Goal: Information Seeking & Learning: Check status

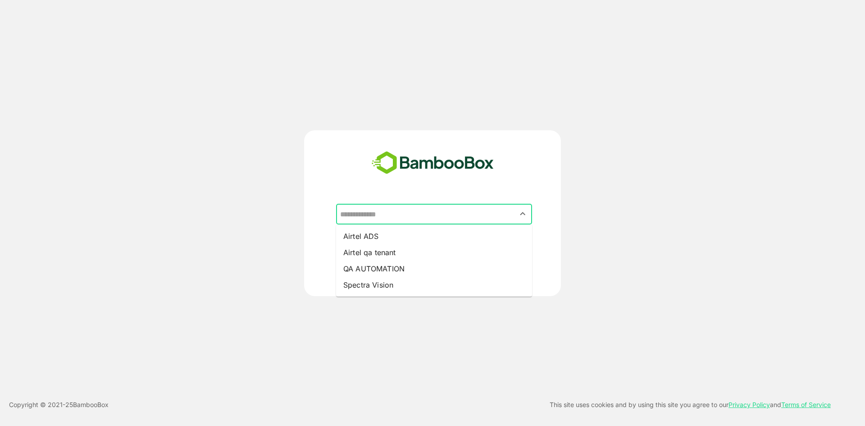
click at [373, 212] on input "text" at bounding box center [434, 213] width 192 height 17
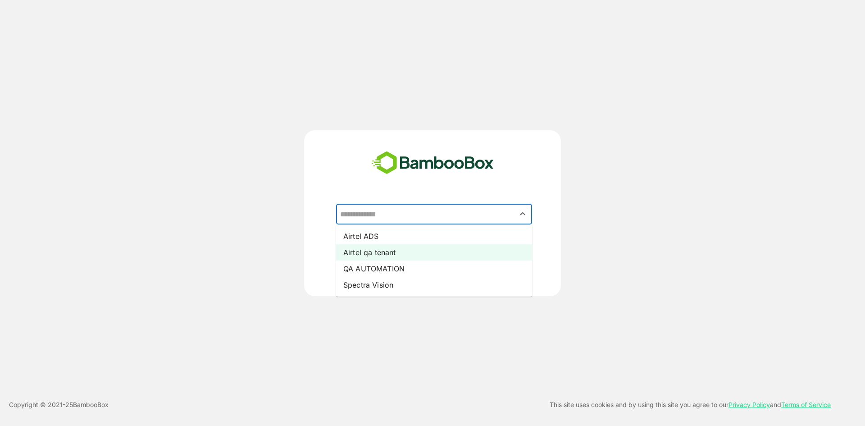
click at [395, 252] on li "Airtel qa tenant" at bounding box center [434, 252] width 196 height 16
type input "**********"
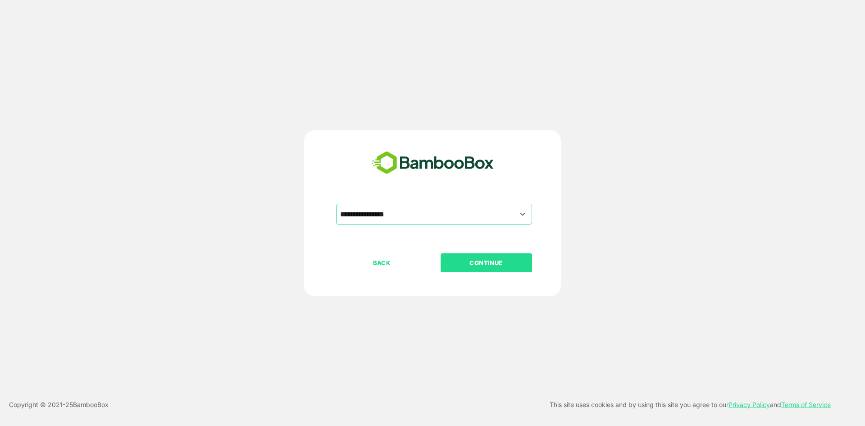
click at [484, 260] on p "CONTINUE" at bounding box center [486, 263] width 90 height 10
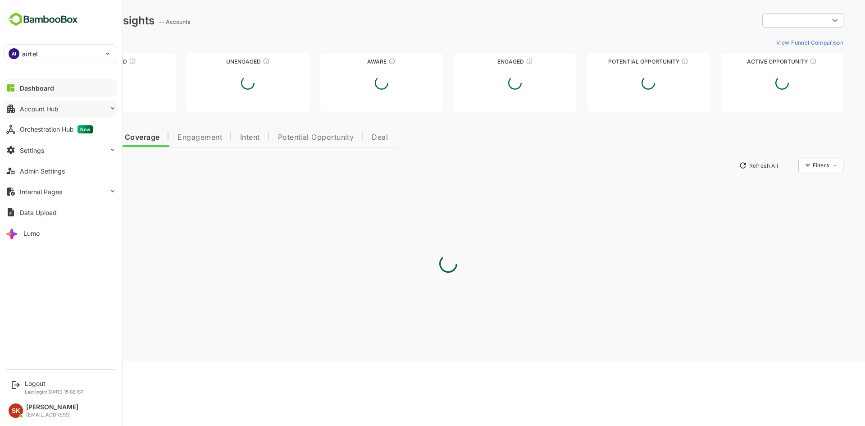
type input "********"
click at [50, 106] on div "Account Hub" at bounding box center [39, 109] width 39 height 8
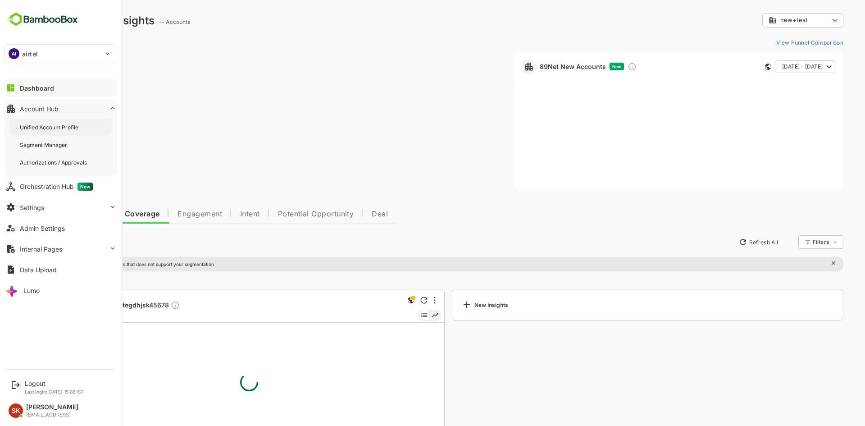
click at [56, 129] on div "Unified Account Profile" at bounding box center [50, 127] width 60 height 8
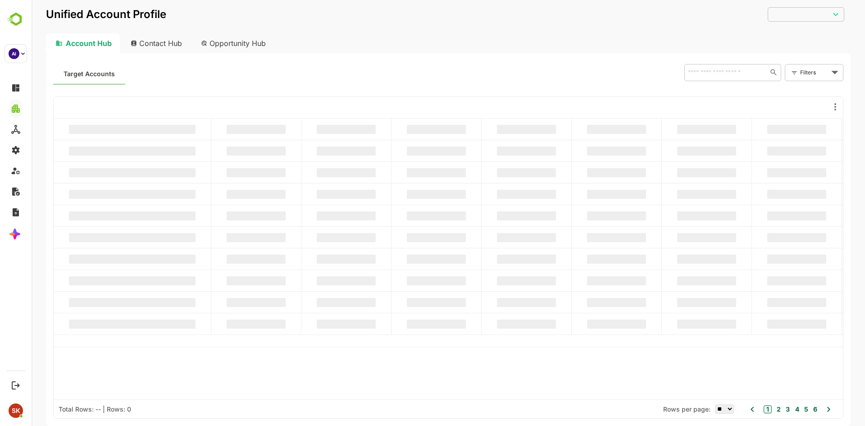
type input "********"
click at [719, 75] on input "text" at bounding box center [724, 72] width 78 height 11
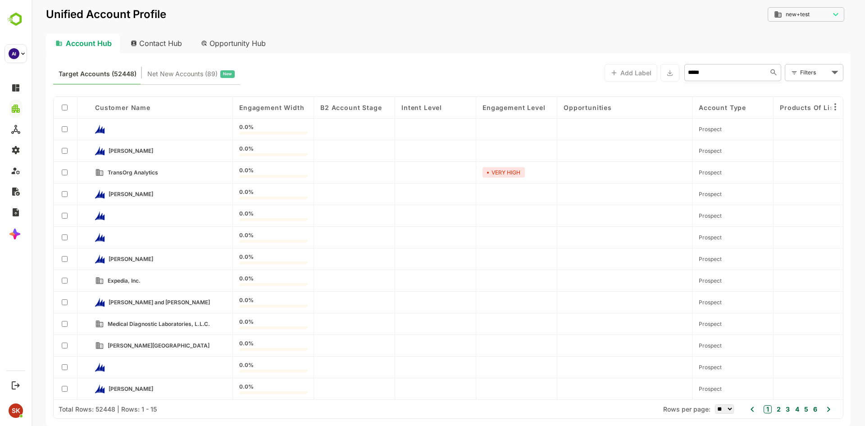
type input "******"
click at [715, 91] on li "Fourth Coffee" at bounding box center [731, 92] width 93 height 15
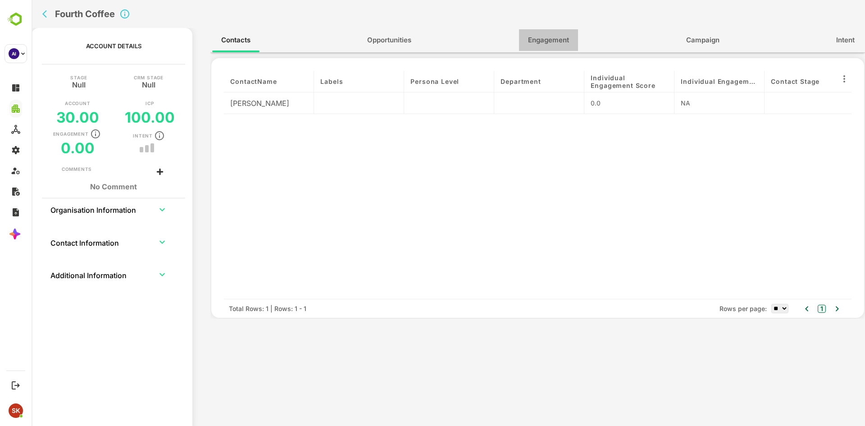
click at [535, 44] on span "Engagement" at bounding box center [548, 40] width 41 height 12
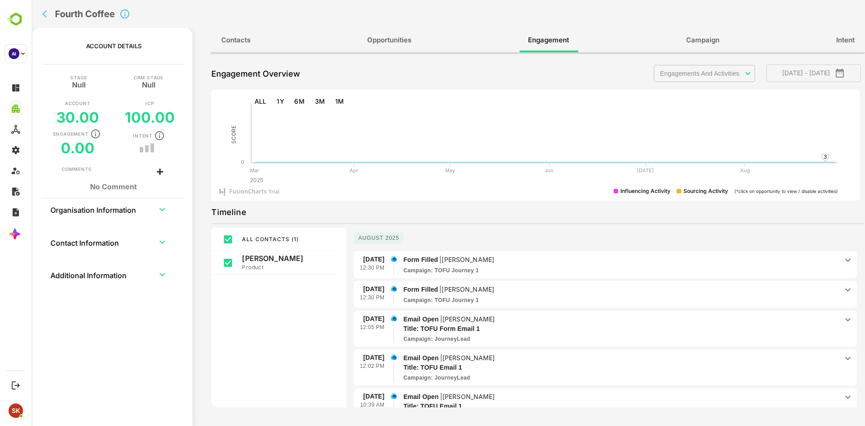
click at [457, 264] on p "Form Filled | [PERSON_NAME]" at bounding box center [620, 259] width 435 height 10
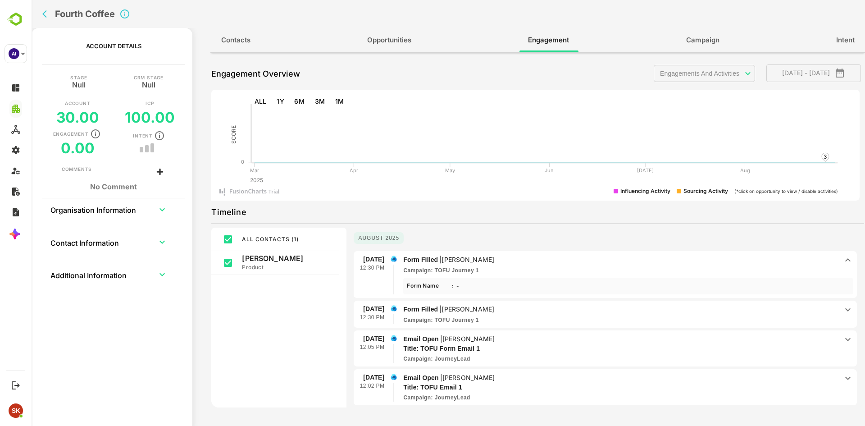
click at [458, 312] on p "[PERSON_NAME]" at bounding box center [467, 309] width 53 height 8
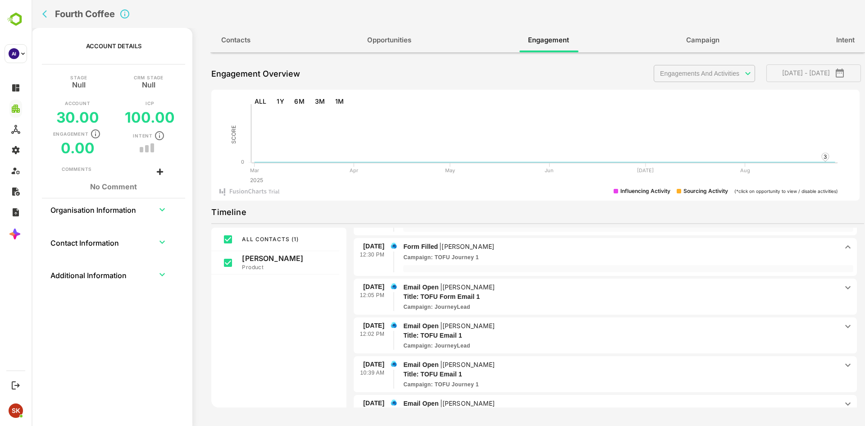
scroll to position [63, 0]
click at [445, 293] on p "Title: TOFU Form Email 1" at bounding box center [609, 295] width 412 height 9
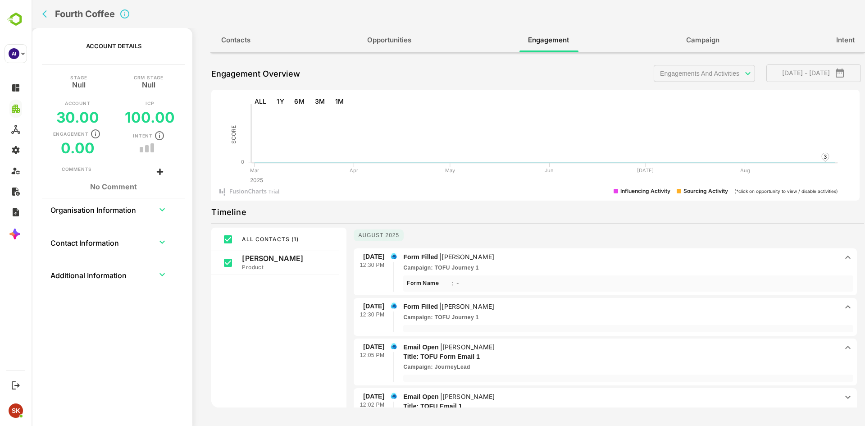
scroll to position [0, 0]
click at [504, 345] on p "Email Open | [PERSON_NAME]" at bounding box center [620, 349] width 435 height 10
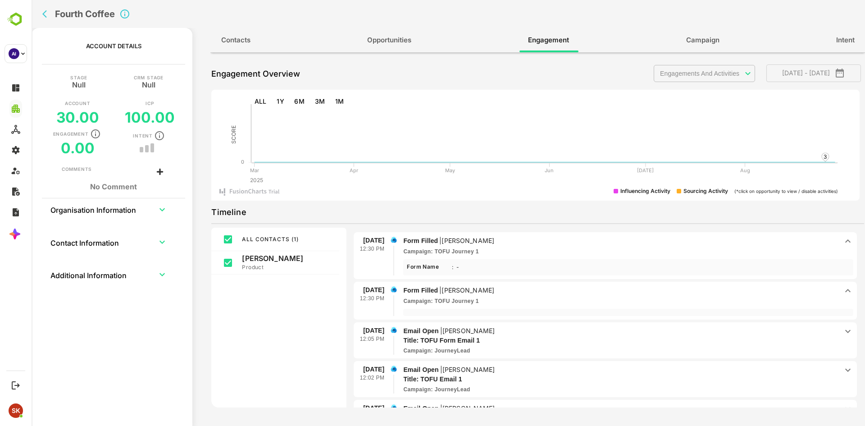
scroll to position [20, 0]
click at [491, 327] on p "Email Open | [PERSON_NAME]" at bounding box center [620, 329] width 435 height 10
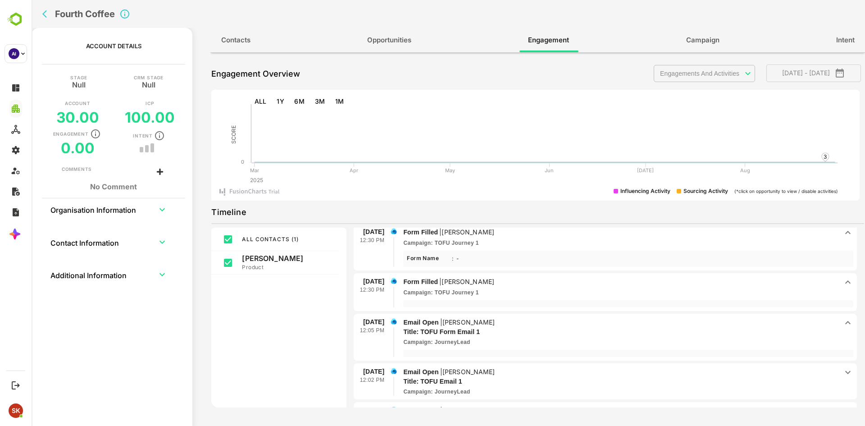
scroll to position [28, 0]
click at [474, 333] on p "Title: TOFU Form Email 1" at bounding box center [609, 330] width 412 height 9
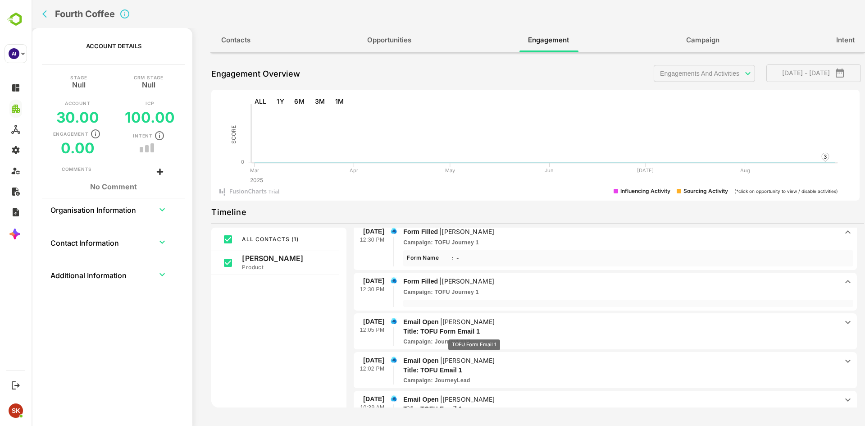
click at [474, 333] on p "Title: TOFU Form Email 1" at bounding box center [609, 330] width 412 height 9
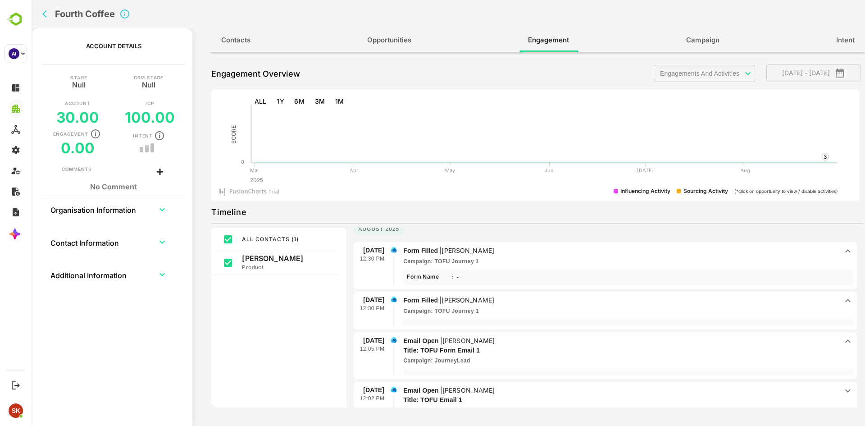
scroll to position [6, 0]
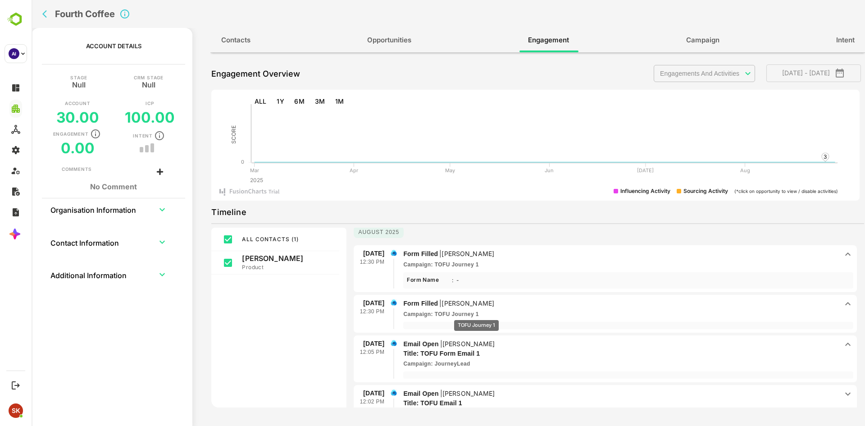
click at [476, 313] on p "Campaign : TOFU Journey 1" at bounding box center [440, 314] width 75 height 8
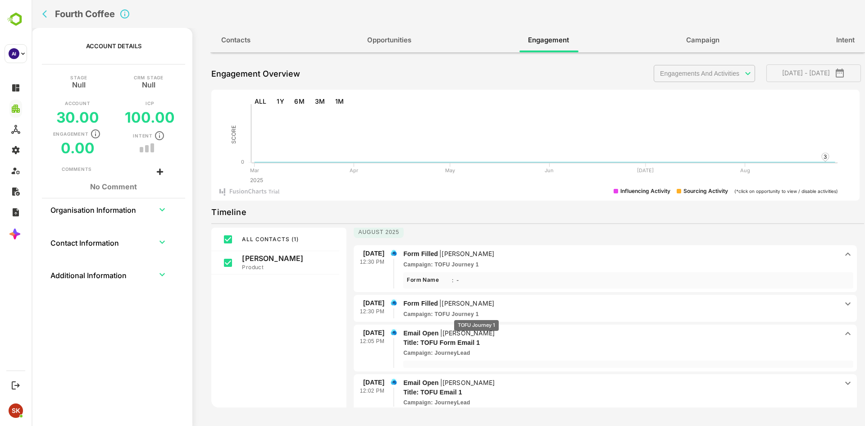
click at [476, 313] on p "Campaign : TOFU Journey 1" at bounding box center [440, 314] width 75 height 8
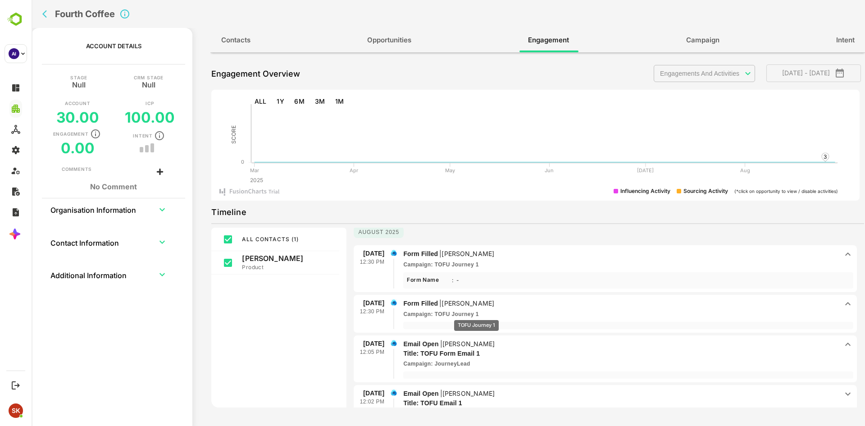
click at [476, 313] on p "Campaign : TOFU Journey 1" at bounding box center [440, 314] width 75 height 8
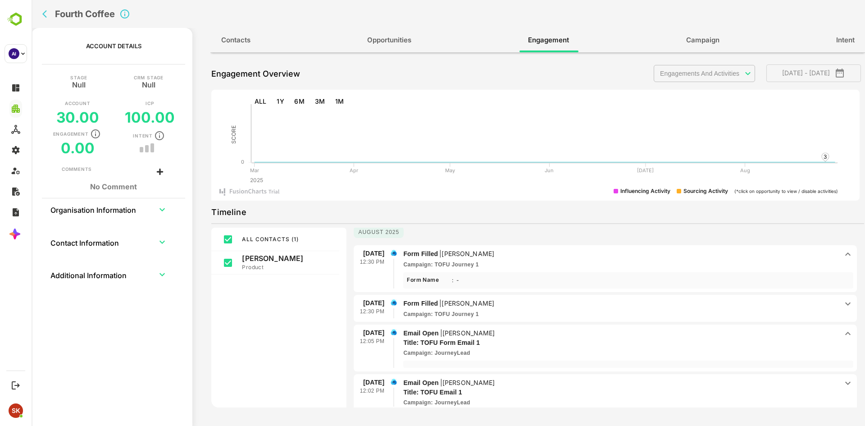
click at [448, 302] on p "[PERSON_NAME]" at bounding box center [467, 303] width 53 height 8
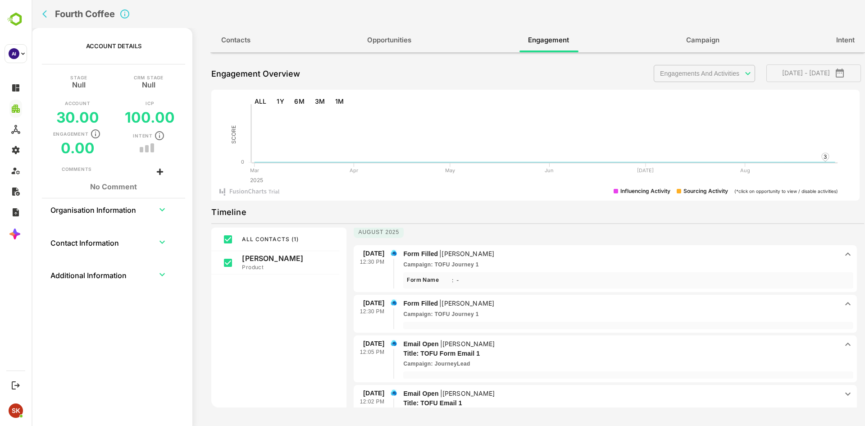
click at [469, 306] on p "[PERSON_NAME]" at bounding box center [467, 303] width 53 height 8
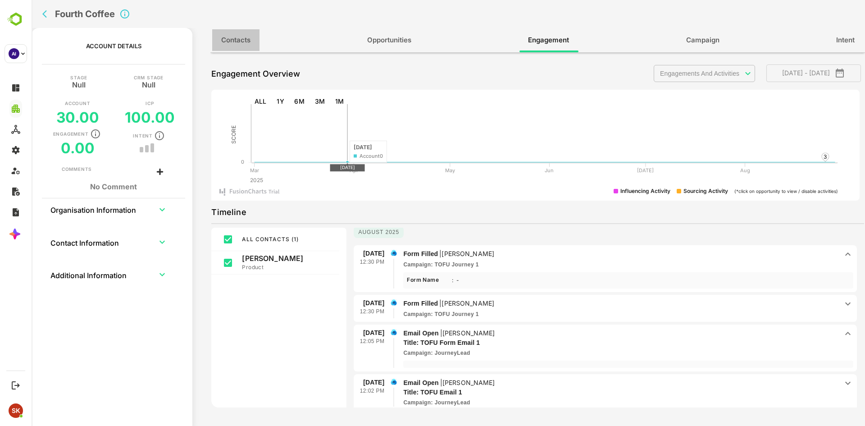
click at [246, 40] on span "Contacts" at bounding box center [235, 40] width 29 height 12
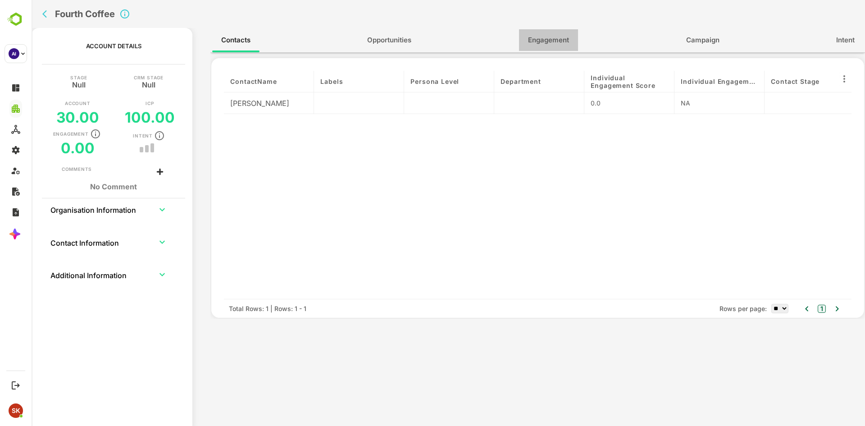
click at [549, 45] on span "Engagement" at bounding box center [548, 40] width 41 height 12
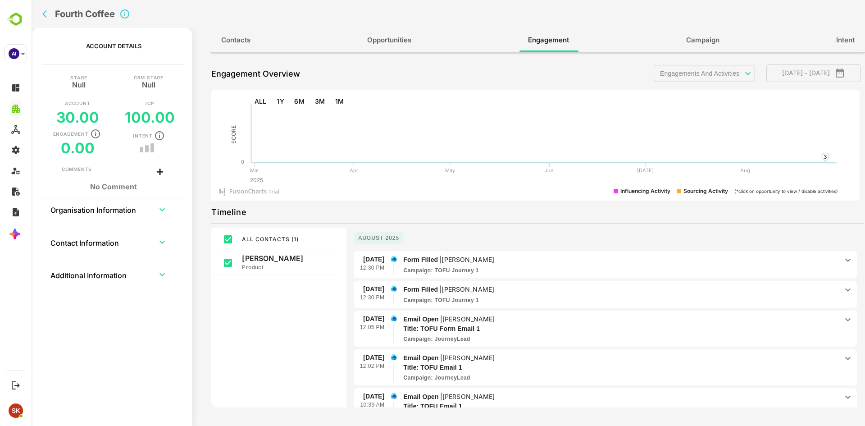
click at [486, 267] on div "Campaign : TOFU Journey 1" at bounding box center [620, 270] width 435 height 8
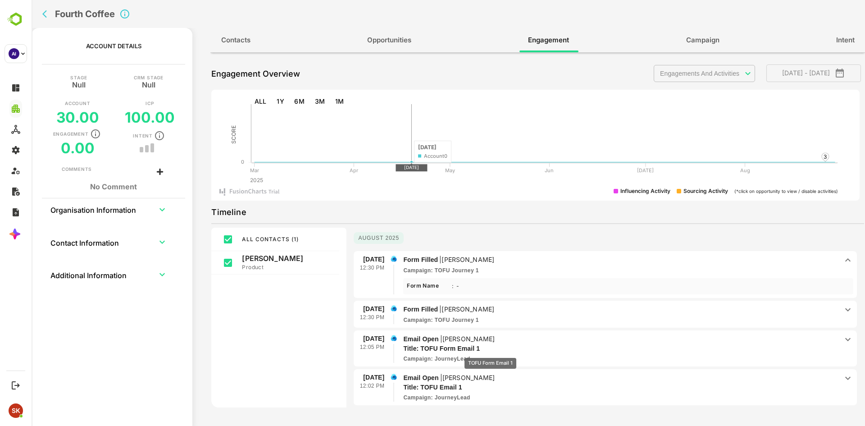
click at [490, 351] on p "Title: TOFU Form Email 1" at bounding box center [609, 348] width 412 height 9
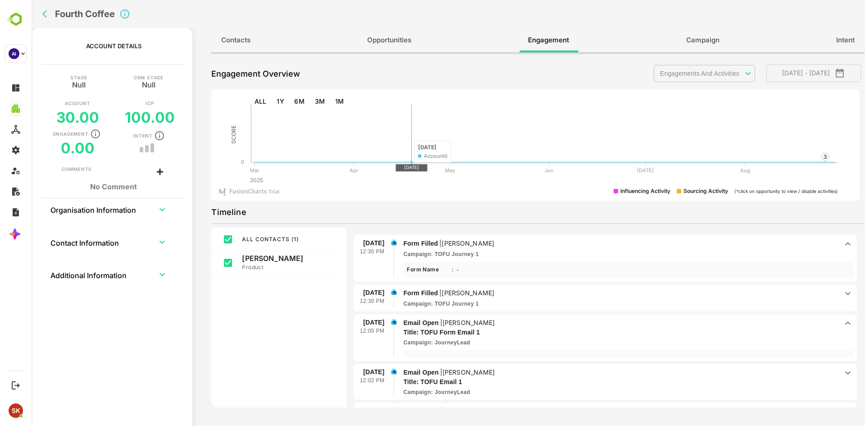
scroll to position [17, 0]
click at [446, 324] on p "[PERSON_NAME]" at bounding box center [468, 322] width 53 height 8
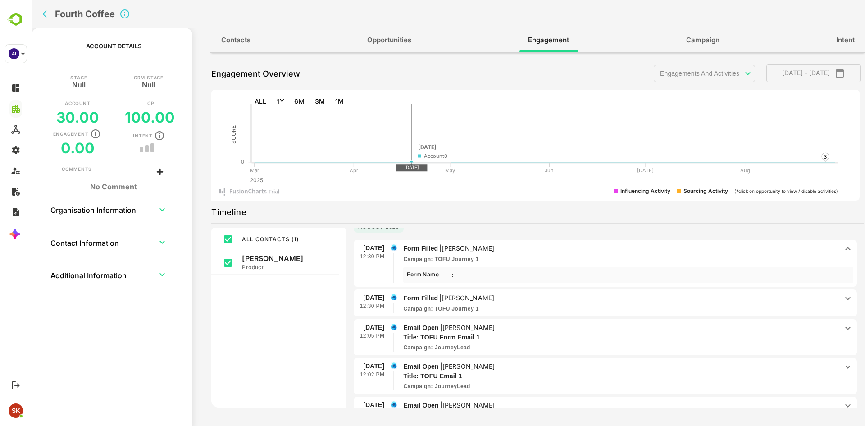
scroll to position [0, 0]
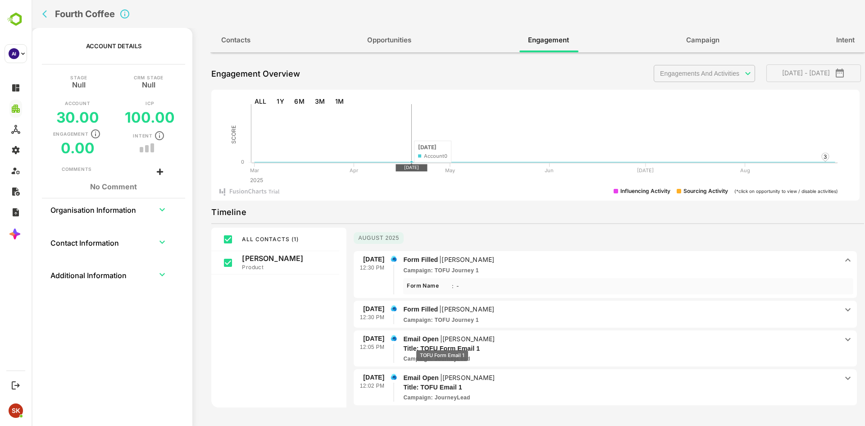
click at [442, 344] on p "Title: TOFU Form Email 1" at bounding box center [609, 348] width 412 height 9
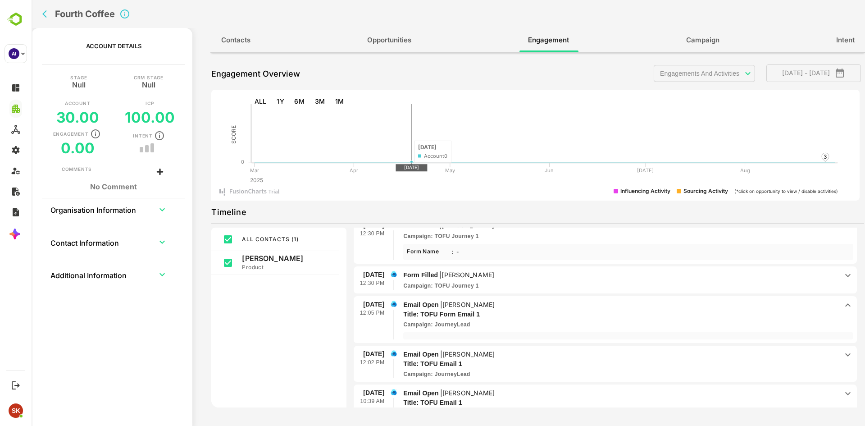
scroll to position [35, 0]
click at [444, 357] on p "Email Open | [PERSON_NAME]" at bounding box center [620, 354] width 435 height 10
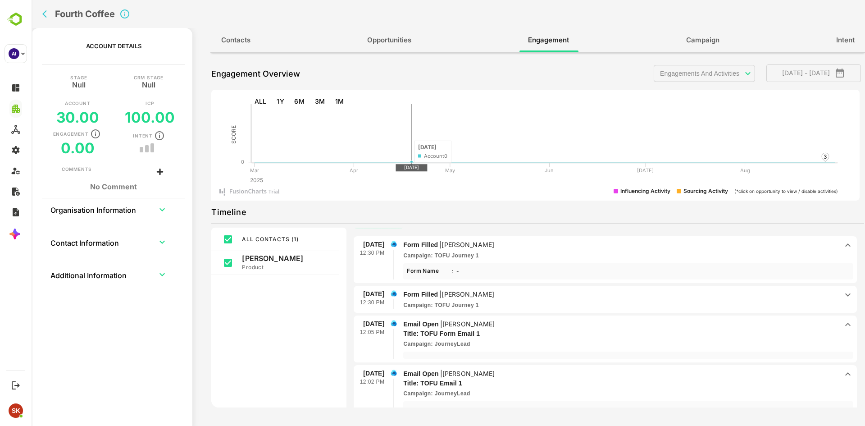
scroll to position [5, 0]
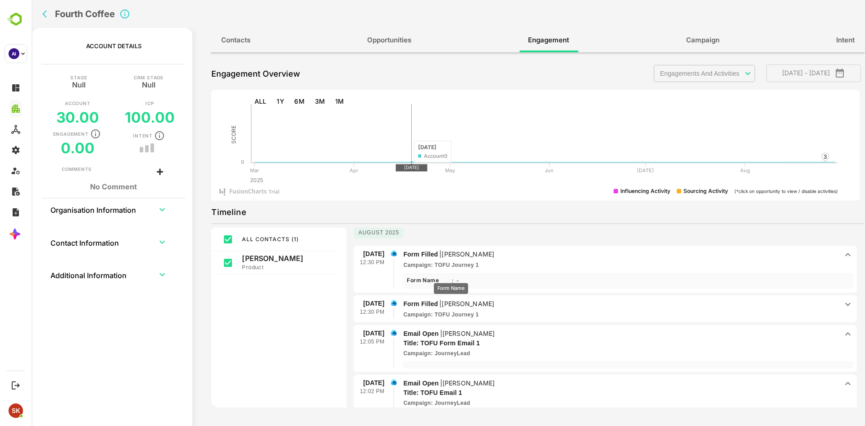
click at [451, 276] on div "Form Name" at bounding box center [429, 280] width 45 height 9
click at [441, 265] on p "Campaign : TOFU Journey 1" at bounding box center [440, 265] width 75 height 8
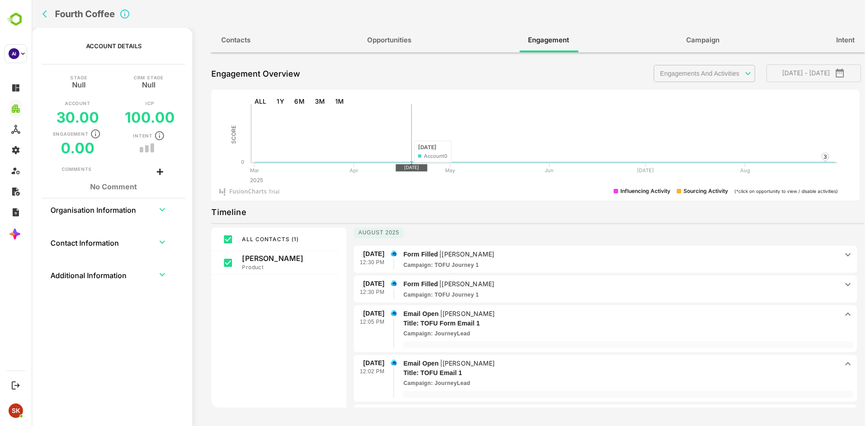
click at [447, 283] on p "[PERSON_NAME]" at bounding box center [467, 284] width 53 height 8
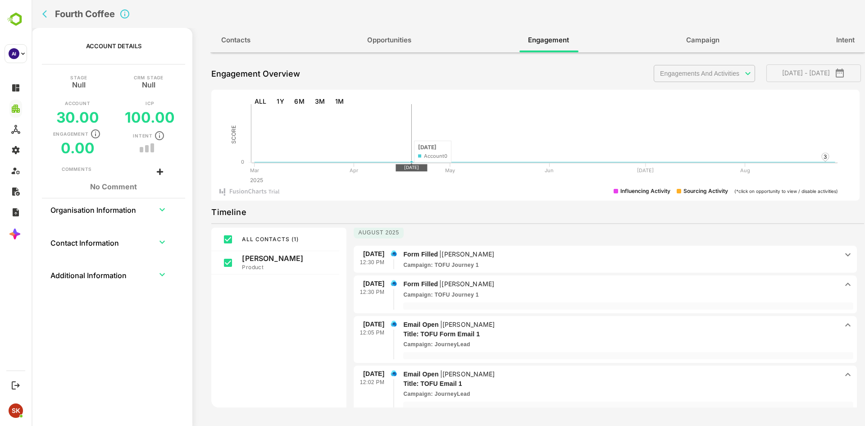
click at [471, 259] on span "Form Filled | [PERSON_NAME] Campaign : TOFU Journey 1" at bounding box center [620, 259] width 435 height 20
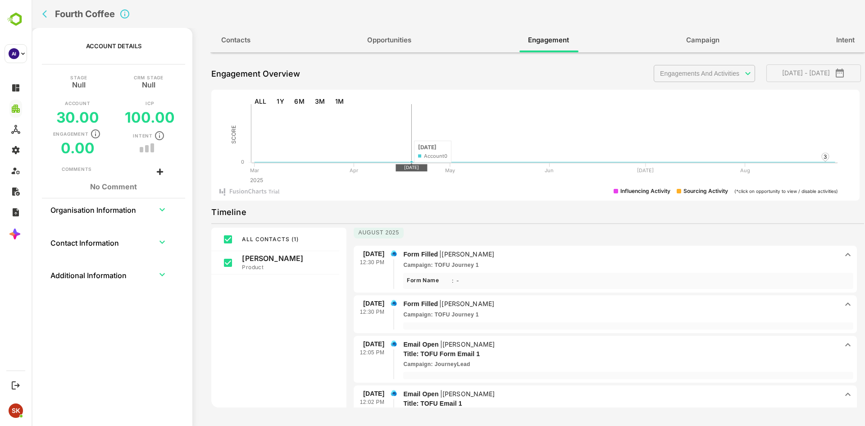
click at [500, 304] on p "Form Filled | [PERSON_NAME]" at bounding box center [620, 304] width 435 height 10
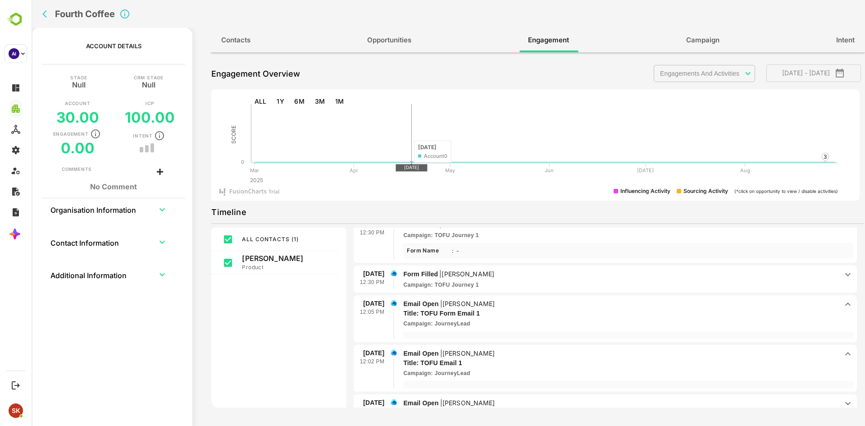
click at [500, 304] on p "Email Open | [PERSON_NAME]" at bounding box center [620, 304] width 435 height 10
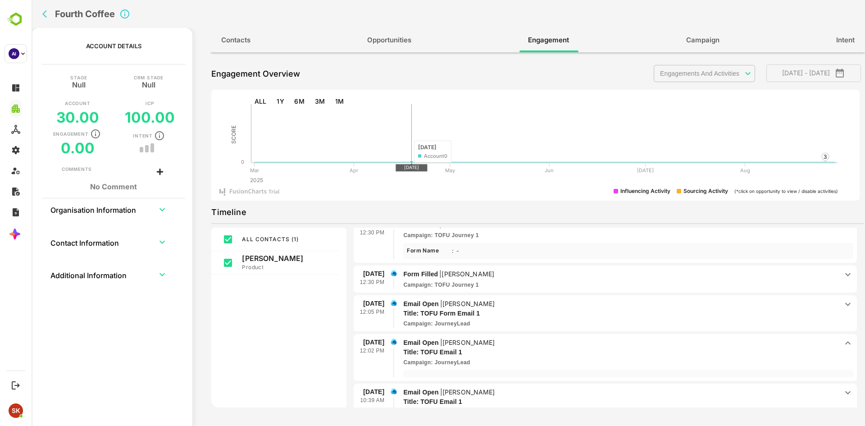
scroll to position [65, 0]
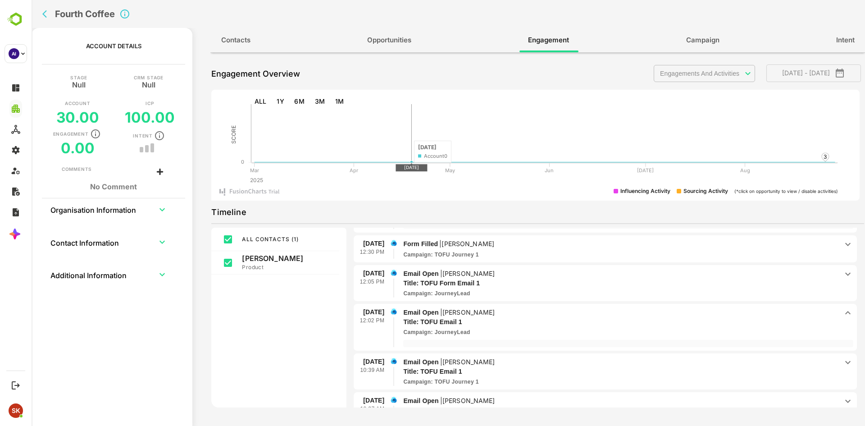
click at [507, 327] on span "Email Open | Roshan B Title: TOFU Email 1 Campaign : JourneyLead" at bounding box center [620, 321] width 435 height 29
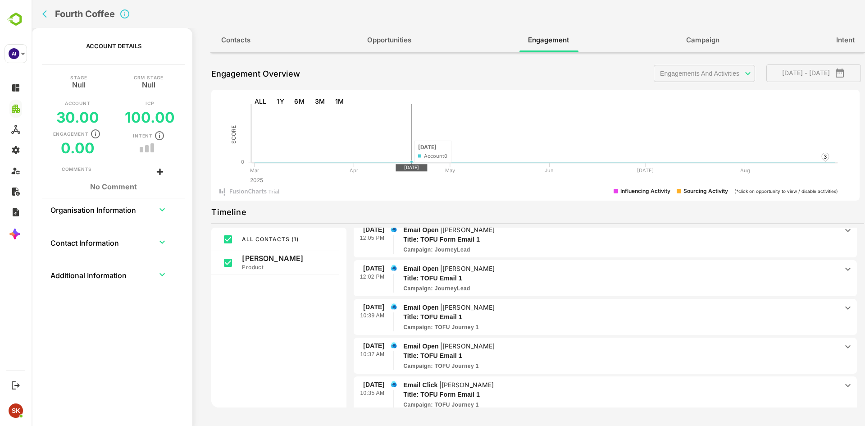
scroll to position [162, 0]
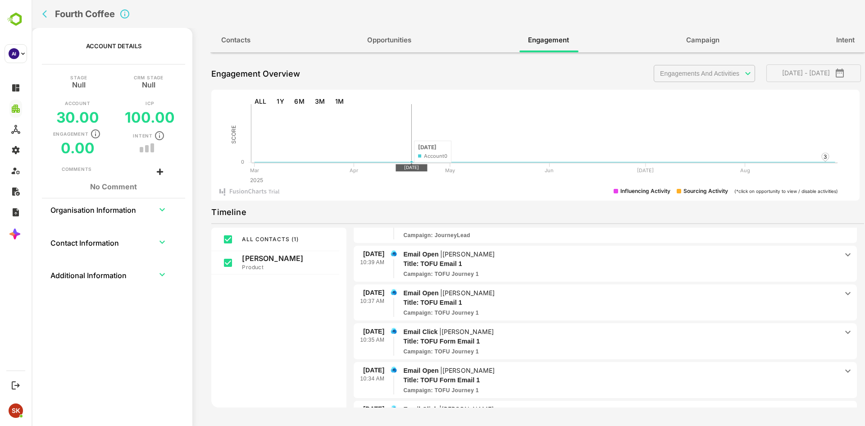
click at [476, 293] on p "Email Open | [PERSON_NAME]" at bounding box center [620, 293] width 435 height 10
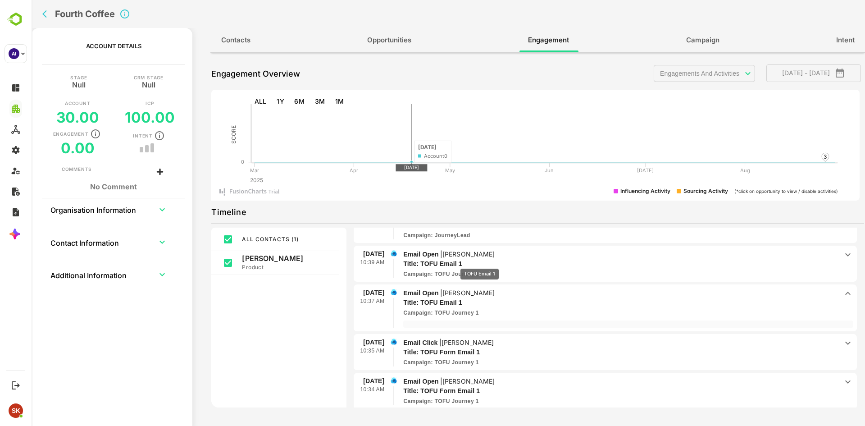
click at [479, 262] on p "Title: TOFU Email 1" at bounding box center [609, 263] width 412 height 9
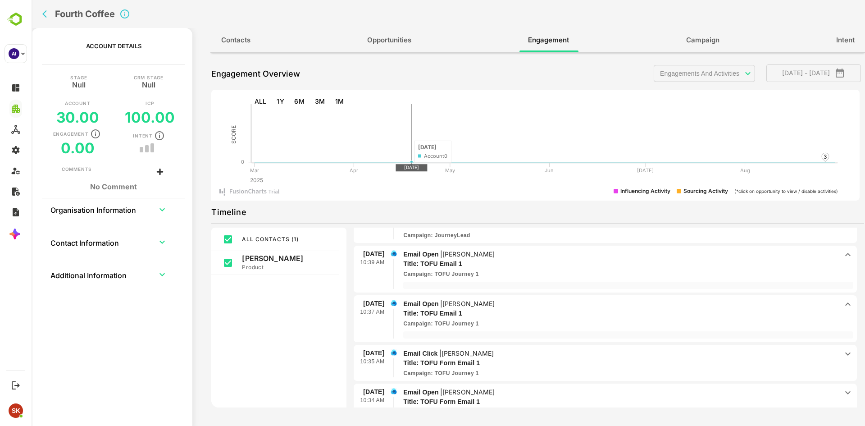
click at [483, 368] on span "Email Click | Roshan B Title: TOFU Form Email 1 Campaign : TOFU Journey 1" at bounding box center [620, 362] width 435 height 29
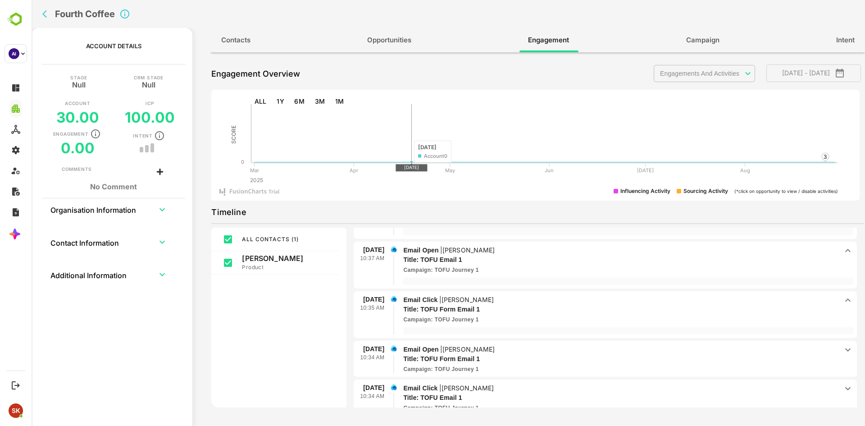
click at [477, 346] on p "Email Open | [PERSON_NAME]" at bounding box center [620, 349] width 435 height 10
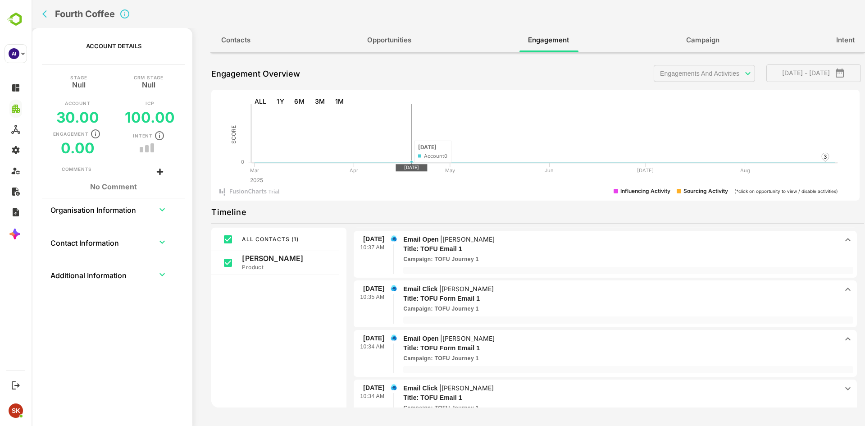
click at [474, 380] on div "[DATE] 10:34 AM Email Click | Roshan B Title: TOFU Email 1 Campaign : TOFU Jour…" at bounding box center [604, 397] width 503 height 37
click at [478, 393] on p "Title: TOFU Email 1" at bounding box center [609, 397] width 412 height 9
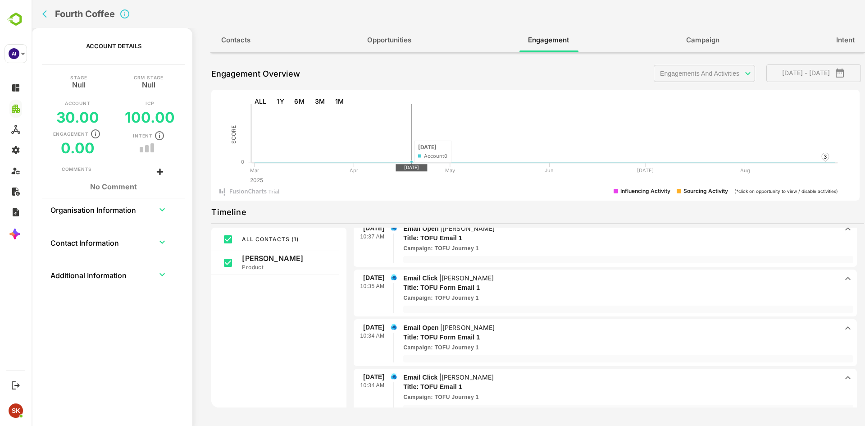
scroll to position [147, 0]
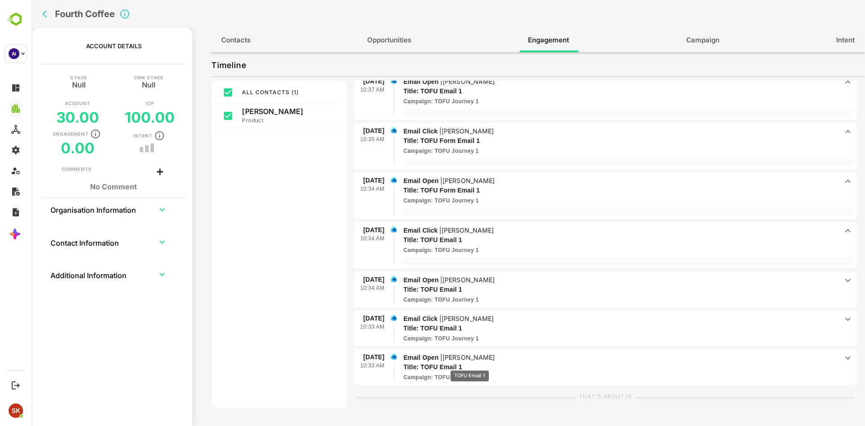
click at [469, 364] on p "Title: TOFU Email 1" at bounding box center [609, 366] width 412 height 9
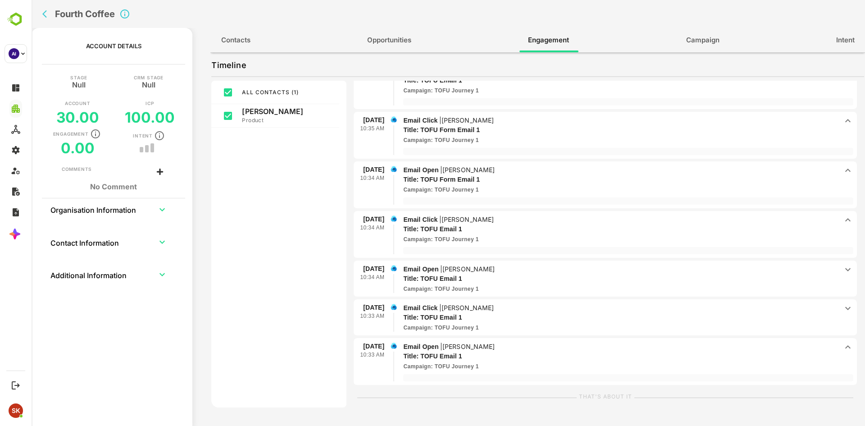
click at [471, 307] on p "[PERSON_NAME]" at bounding box center [467, 308] width 53 height 8
click at [472, 271] on p "[PERSON_NAME]" at bounding box center [468, 269] width 53 height 8
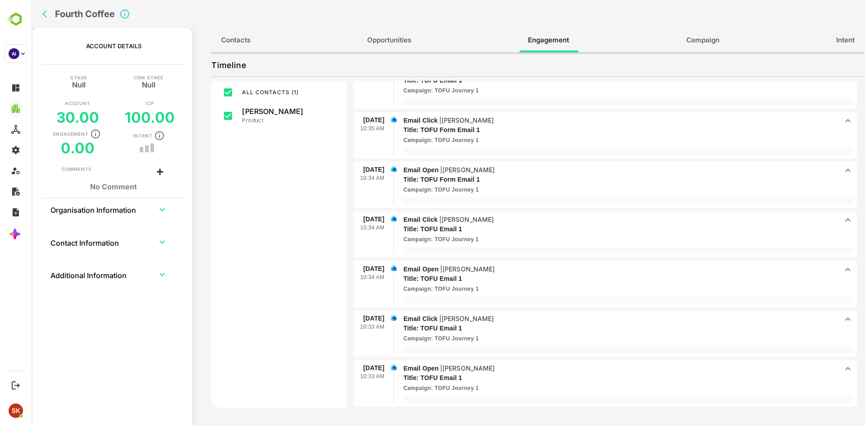
click at [127, 373] on div "Account Details Stage Null CRM Stage Null Account 30.00 ICP 100.00 Engagement 0…" at bounding box center [112, 230] width 161 height 404
